Goal: Navigation & Orientation: Find specific page/section

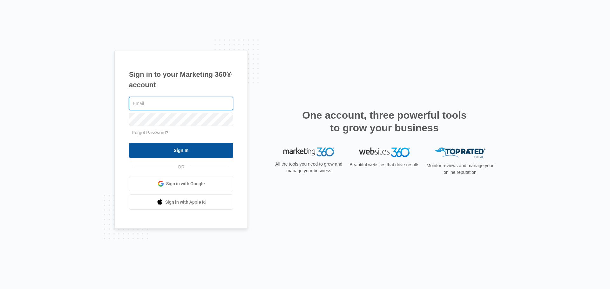
type input "[PERSON_NAME][EMAIL_ADDRESS][DOMAIN_NAME]"
click at [186, 156] on input "Sign In" at bounding box center [181, 150] width 104 height 15
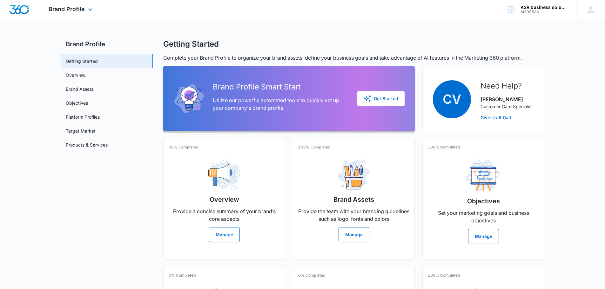
click at [75, 13] on div "Brand Profile Apps Reputation Forms CRM Email Social Payments POS Content Ads I…" at bounding box center [71, 9] width 65 height 19
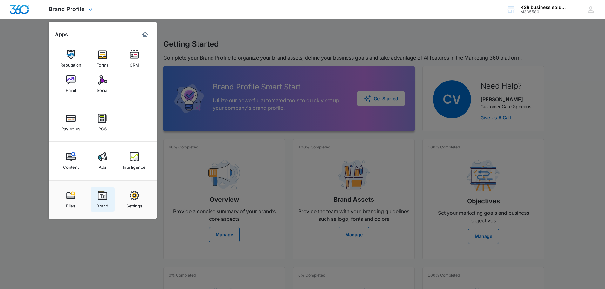
click at [104, 204] on div "Brand" at bounding box center [103, 205] width 12 height 8
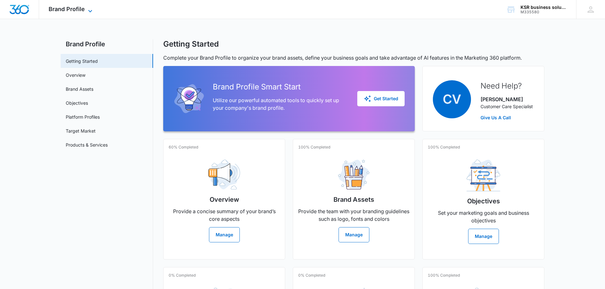
click at [64, 9] on span "Brand Profile" at bounding box center [67, 9] width 36 height 7
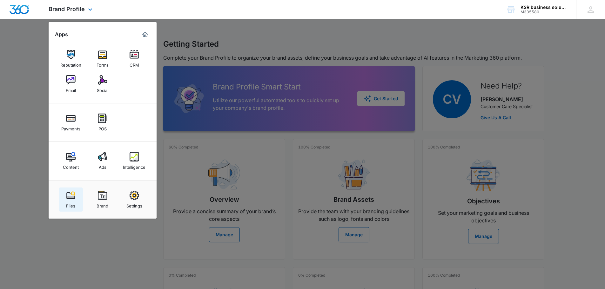
click at [72, 210] on link "Files" at bounding box center [71, 200] width 24 height 24
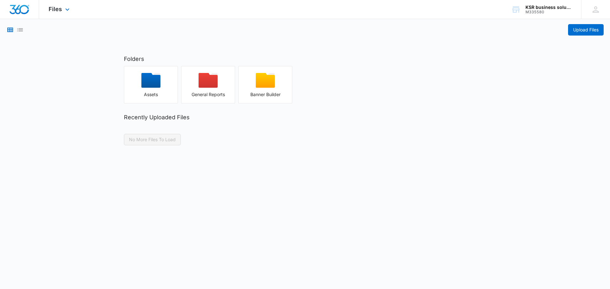
click at [74, 10] on div "Files Apps Reputation Forms CRM Email Social Payments POS Content Ads Intellige…" at bounding box center [60, 9] width 42 height 19
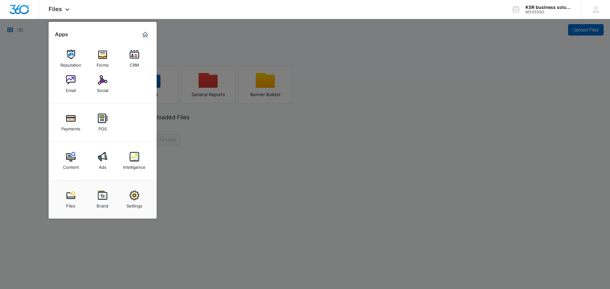
click at [92, 221] on div at bounding box center [305, 144] width 610 height 289
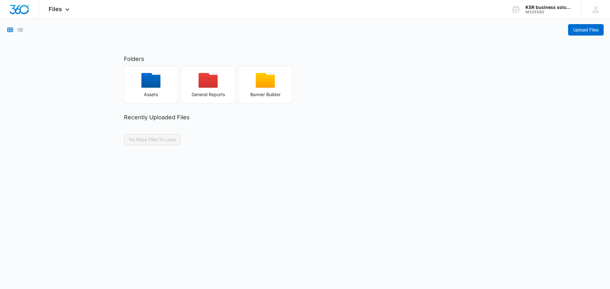
click at [101, 204] on body "Files Apps Reputation Forms CRM Email Social Payments POS Content Ads Intellige…" at bounding box center [305, 144] width 610 height 289
click at [62, 13] on div "Files Apps Reputation Forms CRM Email Social Payments POS Content Ads Intellige…" at bounding box center [60, 9] width 42 height 19
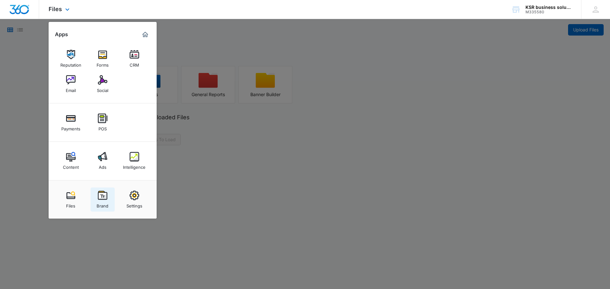
click at [108, 196] on link "Brand" at bounding box center [103, 200] width 24 height 24
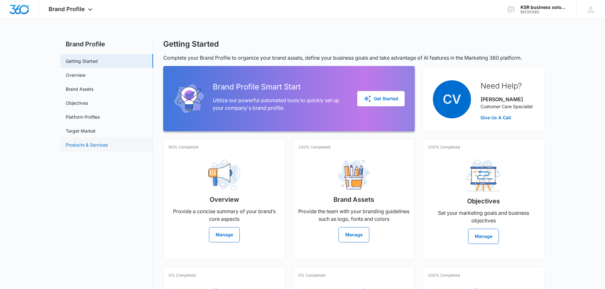
click at [97, 148] on link "Products & Services" at bounding box center [87, 145] width 42 height 7
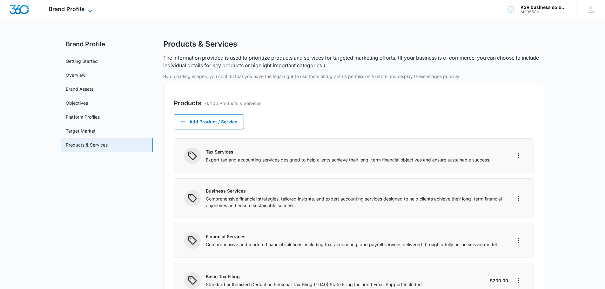
click at [78, 6] on span "Brand Profile" at bounding box center [67, 9] width 36 height 7
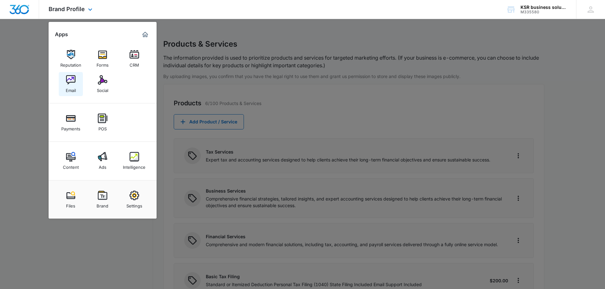
click at [77, 91] on link "Email" at bounding box center [71, 84] width 24 height 24
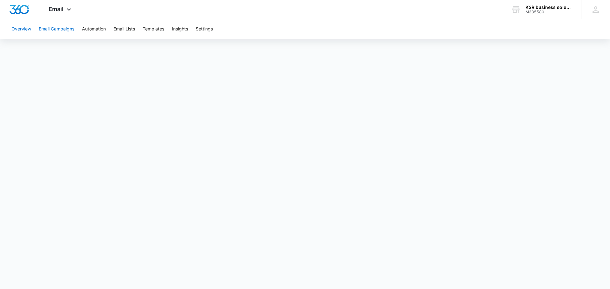
click at [70, 37] on button "Email Campaigns" at bounding box center [57, 29] width 36 height 20
click at [23, 33] on button "Overview" at bounding box center [21, 29] width 20 height 20
click at [31, 13] on div at bounding box center [19, 9] width 39 height 19
click at [30, 9] on div at bounding box center [19, 9] width 39 height 19
click at [70, 12] on icon at bounding box center [69, 11] width 8 height 8
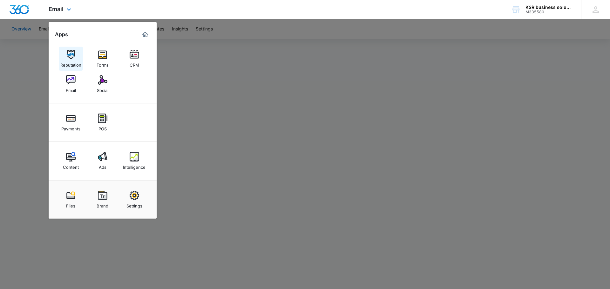
click at [74, 55] on img at bounding box center [71, 55] width 10 height 10
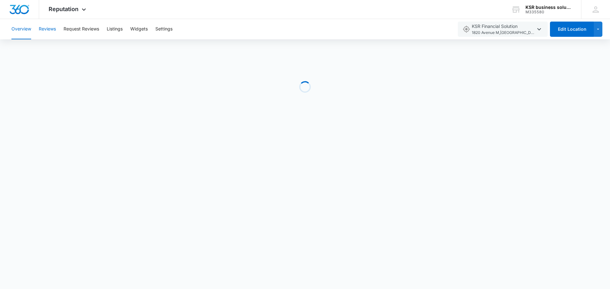
click at [48, 30] on button "Reviews" at bounding box center [47, 29] width 17 height 20
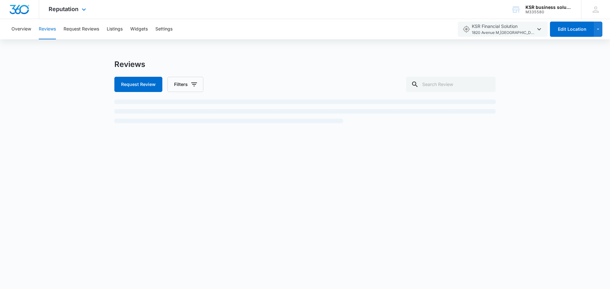
click at [57, 13] on div "Reputation Apps Reputation Forms CRM Email Social Payments POS Content Ads Inte…" at bounding box center [68, 9] width 58 height 19
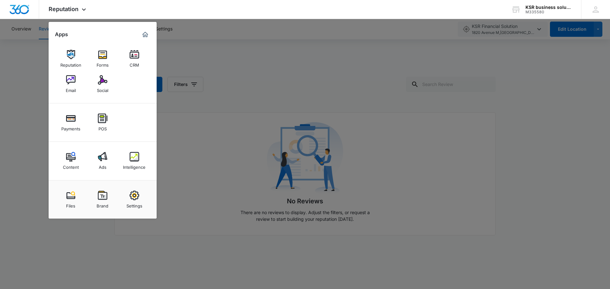
click at [306, 63] on div at bounding box center [305, 144] width 610 height 289
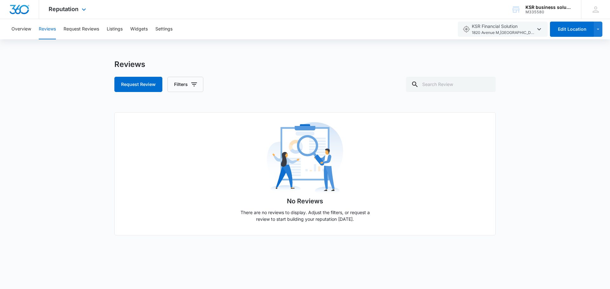
click at [85, 3] on div "Reputation Apps Reputation Forms CRM Email Social Payments POS Content Ads Inte…" at bounding box center [68, 9] width 58 height 19
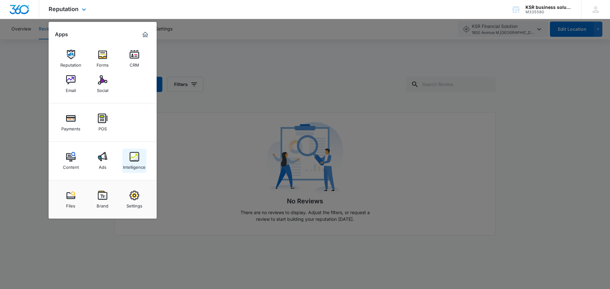
click at [133, 167] on div "Intelligence" at bounding box center [134, 166] width 23 height 8
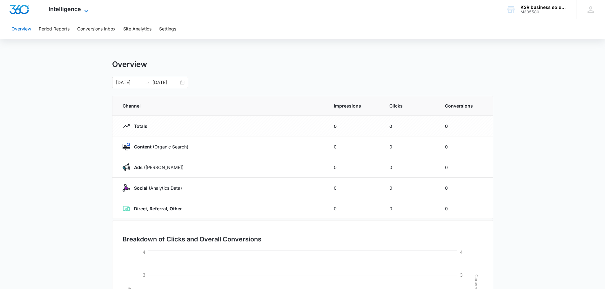
click at [66, 8] on span "Intelligence" at bounding box center [65, 9] width 32 height 7
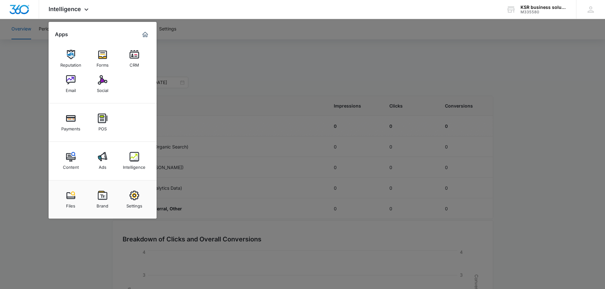
click at [281, 155] on div at bounding box center [302, 144] width 605 height 289
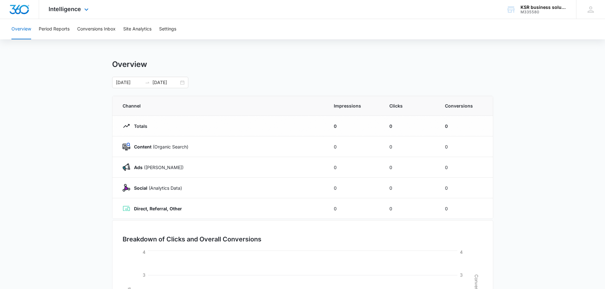
click at [68, 0] on div "Intelligence Apps Reputation Forms CRM Email Social Payments POS Content Ads In…" at bounding box center [69, 9] width 61 height 19
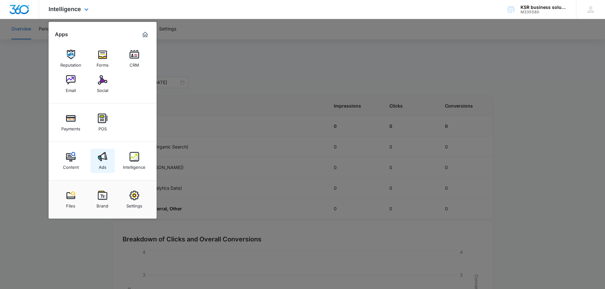
click at [102, 157] on img at bounding box center [103, 157] width 10 height 10
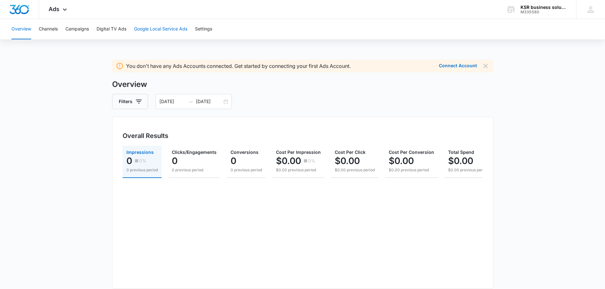
click at [149, 31] on button "Google Local Service Ads" at bounding box center [160, 29] width 53 height 20
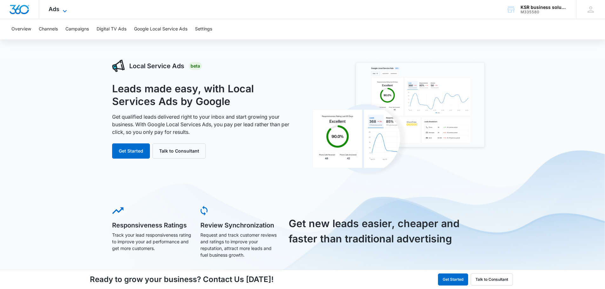
click at [57, 12] on span "Ads" at bounding box center [54, 9] width 11 height 7
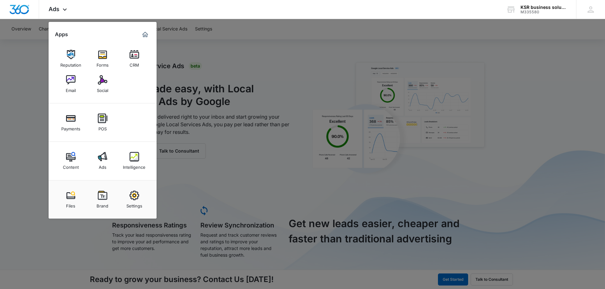
click at [231, 194] on div at bounding box center [302, 144] width 605 height 289
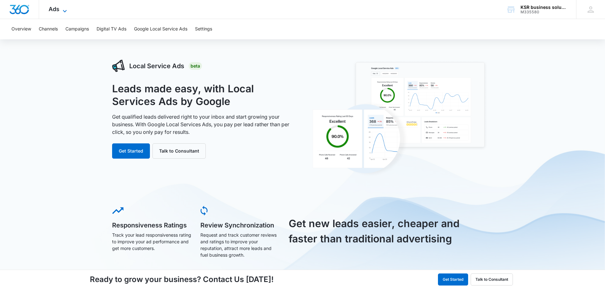
click at [56, 7] on span "Ads" at bounding box center [54, 9] width 11 height 7
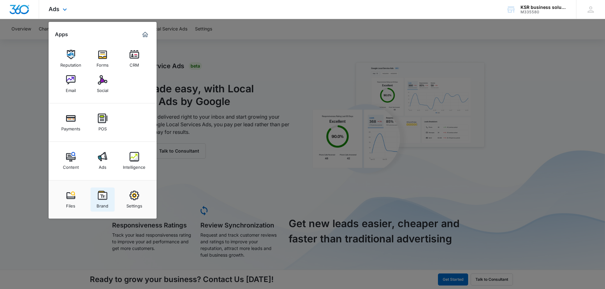
click at [106, 201] on div "Brand" at bounding box center [103, 205] width 12 height 8
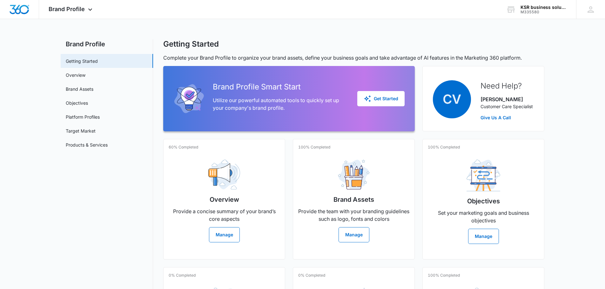
click at [85, 157] on nav "Brand Profile Getting Started Overview Brand Assets Objectives Platform Profile…" at bounding box center [107, 213] width 92 height 349
click at [87, 155] on nav "Brand Profile Getting Started Overview Brand Assets Objectives Platform Profile…" at bounding box center [107, 213] width 92 height 349
click at [93, 92] on link "Brand Assets" at bounding box center [80, 89] width 28 height 7
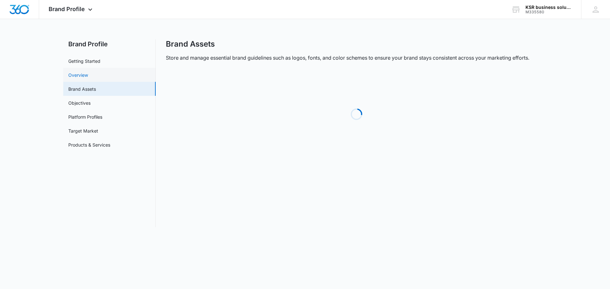
click at [88, 72] on link "Overview" at bounding box center [78, 75] width 20 height 7
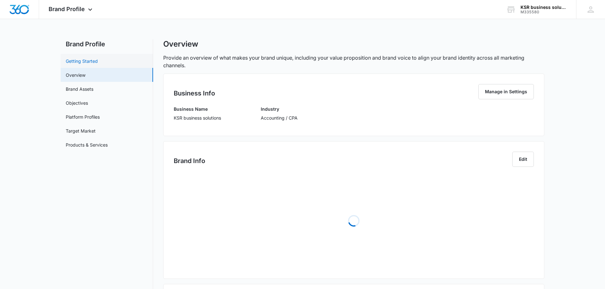
click at [98, 65] on link "Getting Started" at bounding box center [82, 61] width 32 height 7
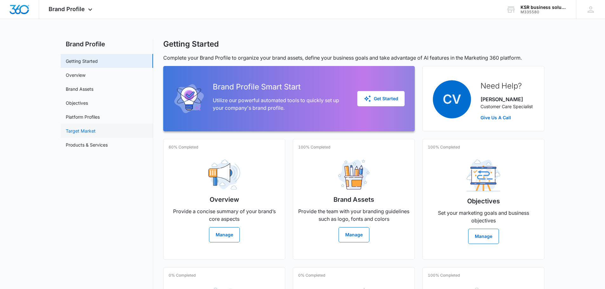
click at [84, 129] on link "Target Market" at bounding box center [81, 131] width 30 height 7
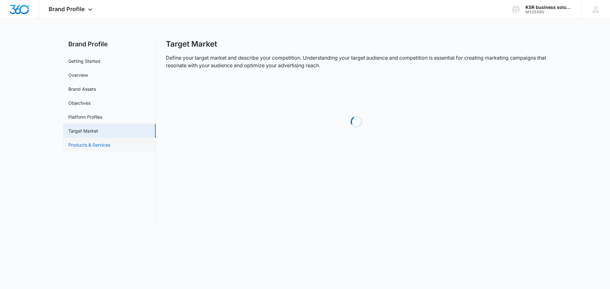
click at [110, 144] on link "Products & Services" at bounding box center [89, 145] width 42 height 7
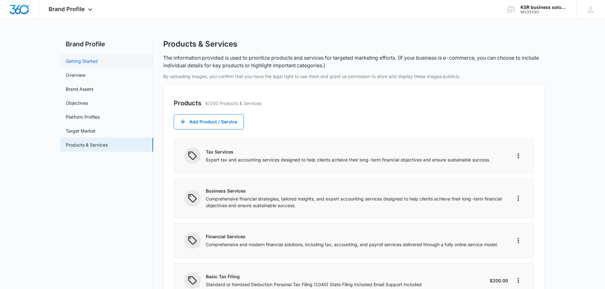
click at [98, 62] on link "Getting Started" at bounding box center [82, 61] width 32 height 7
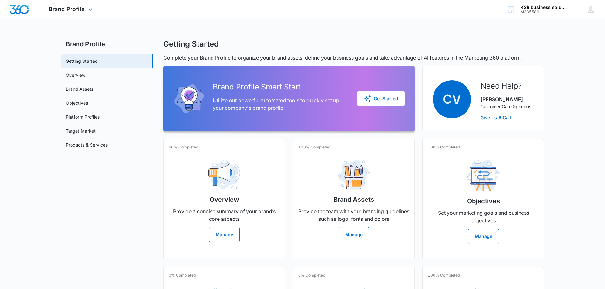
click at [77, 2] on div "Brand Profile Apps Reputation Forms CRM Email Social Payments POS Content Ads I…" at bounding box center [71, 9] width 65 height 19
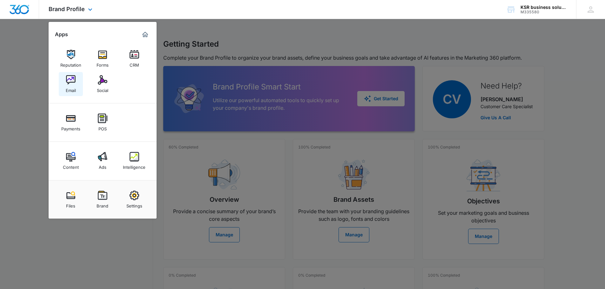
click at [71, 88] on div "Email" at bounding box center [71, 89] width 10 height 8
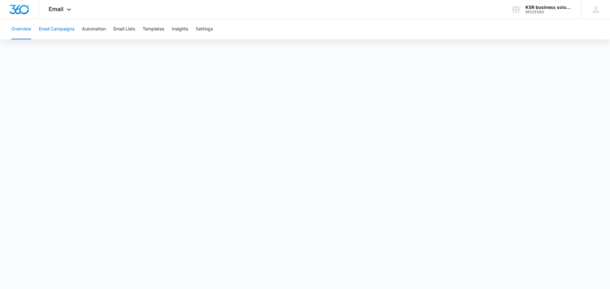
click at [59, 34] on button "Email Campaigns" at bounding box center [57, 29] width 36 height 20
click at [121, 29] on button "Email Lists" at bounding box center [124, 29] width 22 height 20
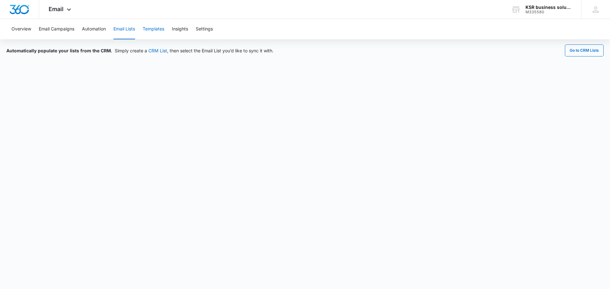
click at [153, 30] on button "Templates" at bounding box center [154, 29] width 22 height 20
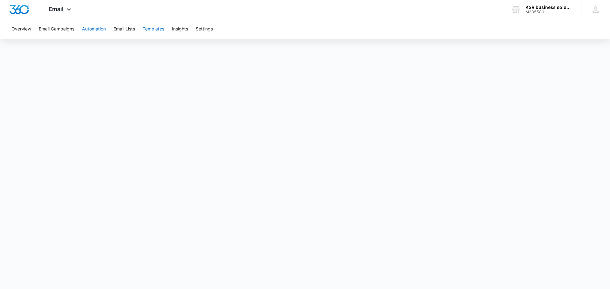
click at [102, 34] on button "Automation" at bounding box center [94, 29] width 24 height 20
click at [64, 3] on div "Email Apps Reputation Forms CRM Email Social Payments POS Content Ads Intellige…" at bounding box center [60, 9] width 43 height 19
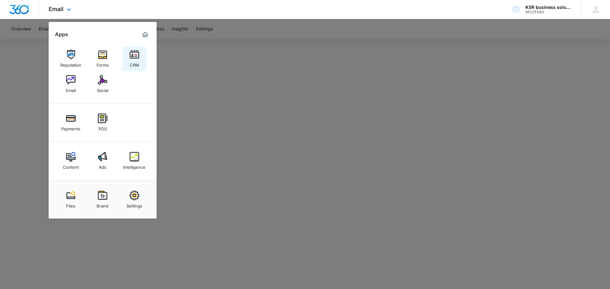
click at [138, 64] on div "CRM" at bounding box center [135, 63] width 10 height 8
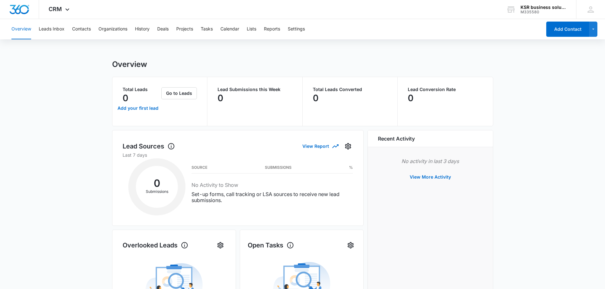
click at [184, 59] on div "Overview Leads Inbox Contacts Organizations History Deals Projects Tasks Calend…" at bounding box center [302, 263] width 605 height 488
click at [115, 61] on h1 "Overview" at bounding box center [129, 65] width 35 height 10
click at [60, 25] on button "Leads Inbox" at bounding box center [52, 29] width 26 height 20
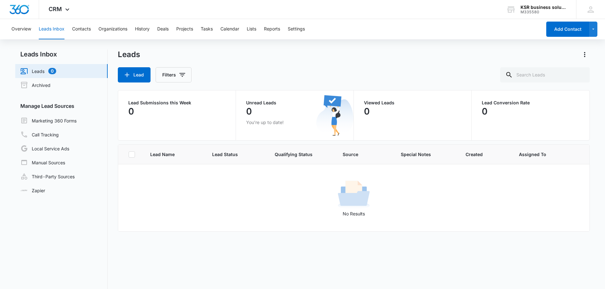
click at [213, 78] on div "Lead Filters" at bounding box center [354, 74] width 473 height 15
click at [65, 14] on div "CRM Apps Reputation Forms CRM Email Social Payments POS Content Ads Intelligenc…" at bounding box center [60, 9] width 42 height 19
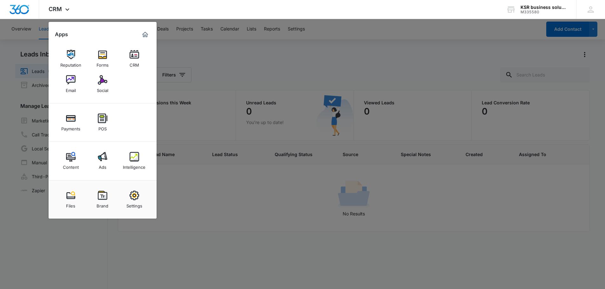
click at [295, 213] on div at bounding box center [302, 144] width 605 height 289
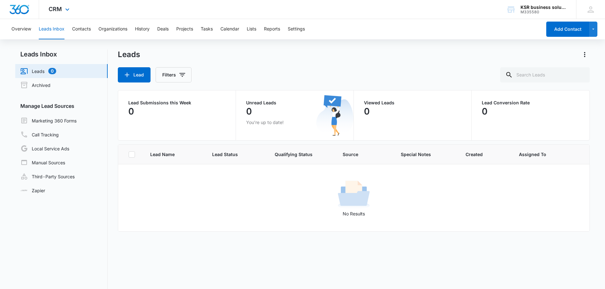
click at [48, 15] on div "CRM Apps Reputation Forms CRM Email Social Payments POS Content Ads Intelligenc…" at bounding box center [60, 9] width 42 height 19
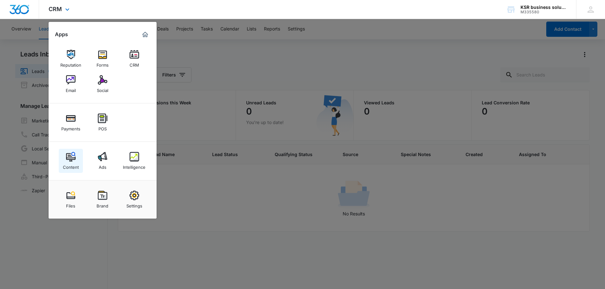
click at [74, 166] on div "Content" at bounding box center [71, 166] width 16 height 8
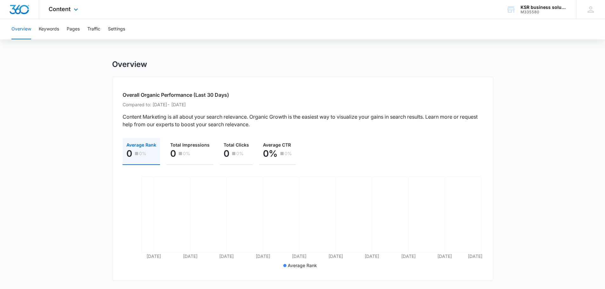
click at [60, 13] on div "Content Apps Reputation Forms CRM Email Social Payments POS Content Ads Intelli…" at bounding box center [64, 9] width 50 height 19
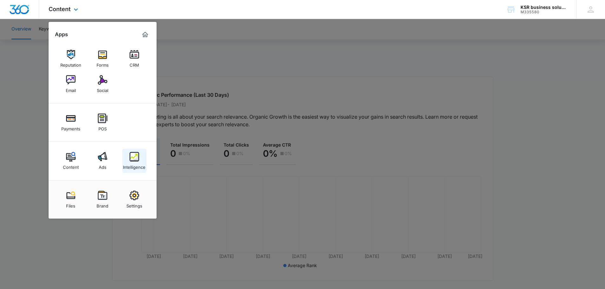
click at [138, 161] on img at bounding box center [135, 157] width 10 height 10
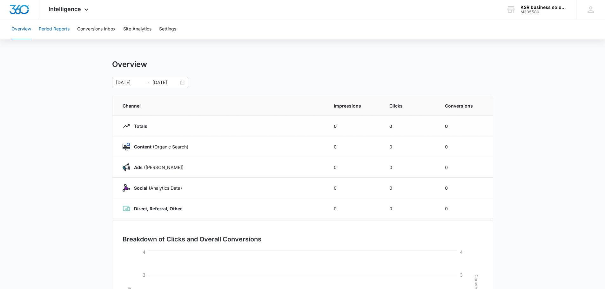
click at [65, 28] on button "Period Reports" at bounding box center [54, 29] width 31 height 20
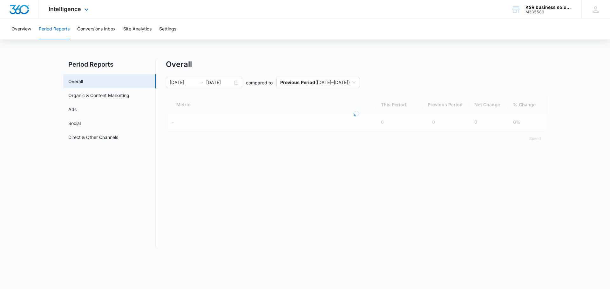
click at [68, 18] on div "Intelligence Apps Reputation Forms CRM Email Social Payments POS Content Ads In…" at bounding box center [69, 9] width 61 height 19
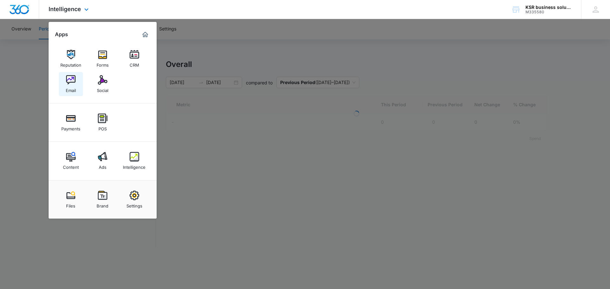
click at [71, 74] on link "Email" at bounding box center [71, 84] width 24 height 24
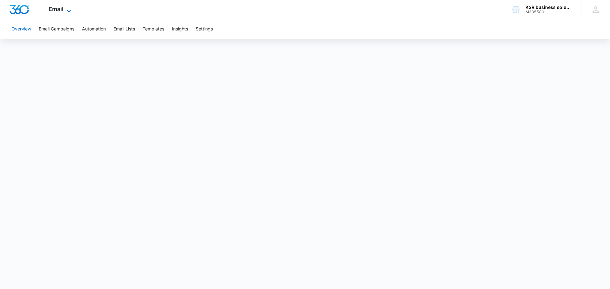
click at [49, 9] on span "Email" at bounding box center [56, 9] width 15 height 7
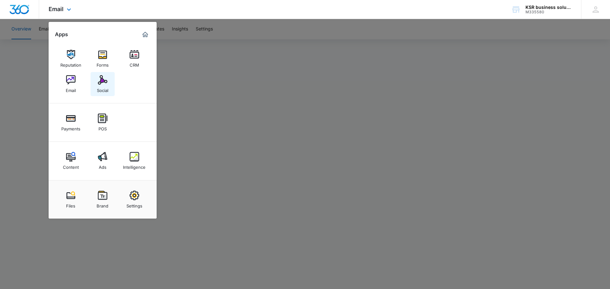
click at [96, 91] on link "Social" at bounding box center [103, 84] width 24 height 24
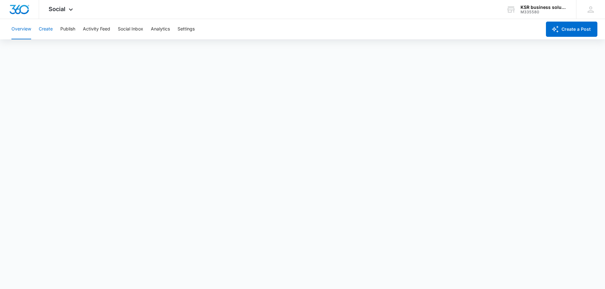
click at [42, 32] on button "Create" at bounding box center [46, 29] width 14 height 20
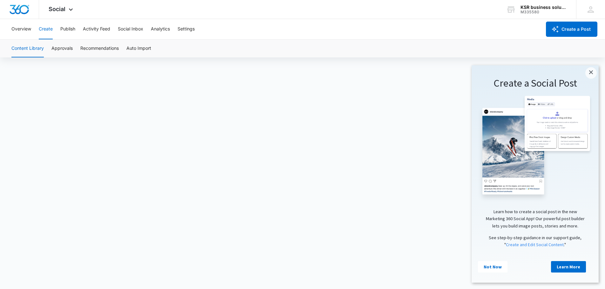
click at [76, 36] on div "Overview Create Publish Activity Feed Social Inbox Analytics Settings" at bounding box center [275, 29] width 534 height 20
click at [75, 28] on button "Publish" at bounding box center [67, 29] width 15 height 20
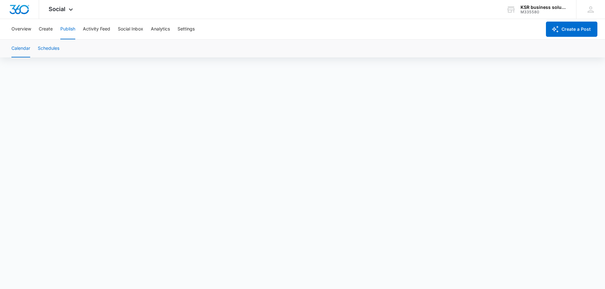
click at [58, 48] on button "Schedules" at bounding box center [49, 49] width 22 height 18
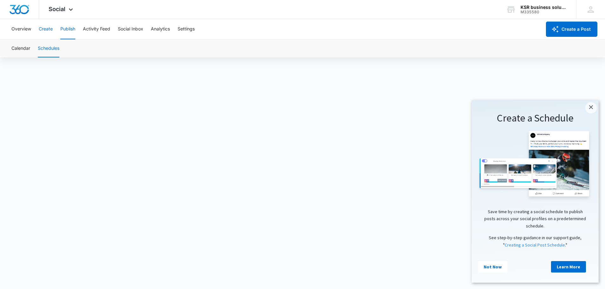
click at [41, 34] on button "Create" at bounding box center [46, 29] width 14 height 20
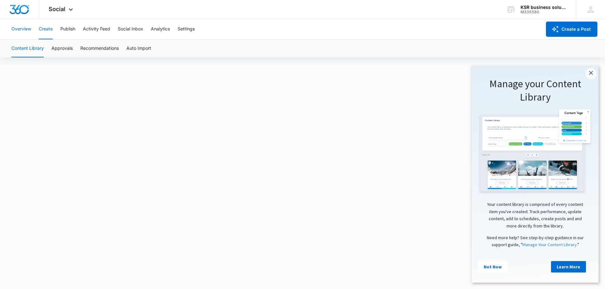
click at [23, 33] on button "Overview" at bounding box center [21, 29] width 20 height 20
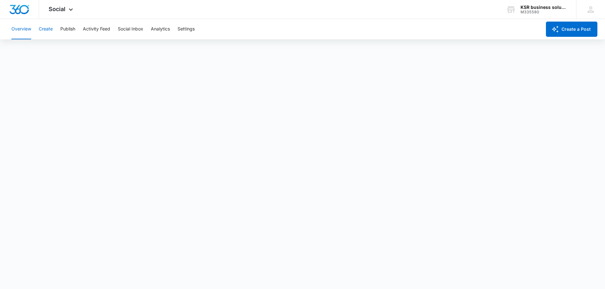
click at [49, 27] on button "Create" at bounding box center [46, 29] width 14 height 20
click at [75, 29] on button "Publish" at bounding box center [67, 29] width 15 height 20
click at [53, 44] on button "Schedules" at bounding box center [49, 49] width 22 height 18
click at [45, 27] on button "Create" at bounding box center [46, 29] width 14 height 20
click at [25, 30] on button "Overview" at bounding box center [21, 29] width 20 height 20
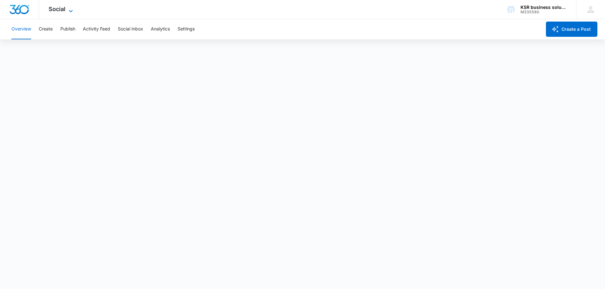
click at [57, 12] on span "Social" at bounding box center [57, 9] width 17 height 7
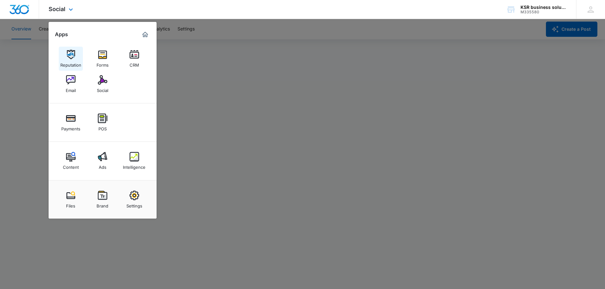
click at [70, 53] on img at bounding box center [71, 55] width 10 height 10
